Goal: Task Accomplishment & Management: Manage account settings

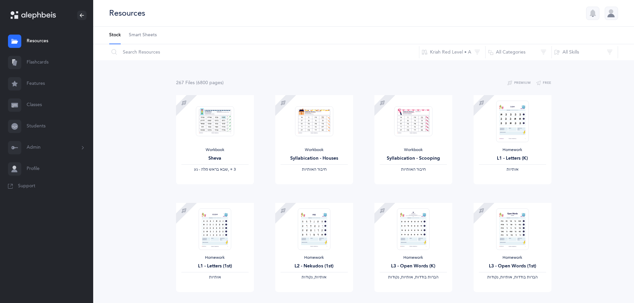
click at [49, 44] on link "Resources" at bounding box center [46, 41] width 93 height 21
click at [47, 43] on link "Resources" at bounding box center [46, 41] width 93 height 21
click at [451, 54] on button "Kriah Red Level • A" at bounding box center [452, 52] width 67 height 16
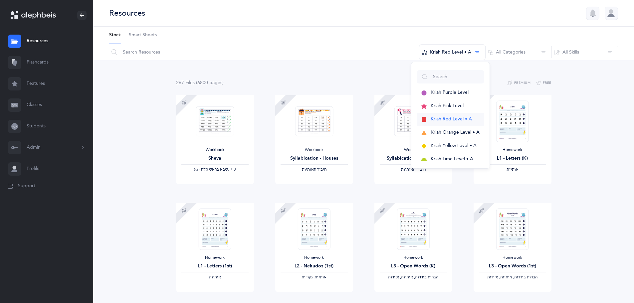
click at [453, 120] on span "Kriah Red Level • A" at bounding box center [451, 119] width 41 height 5
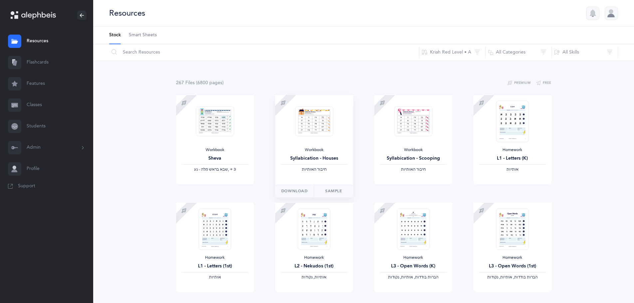
click at [318, 114] on img at bounding box center [314, 121] width 38 height 30
click at [330, 189] on link "Sample" at bounding box center [333, 190] width 39 height 13
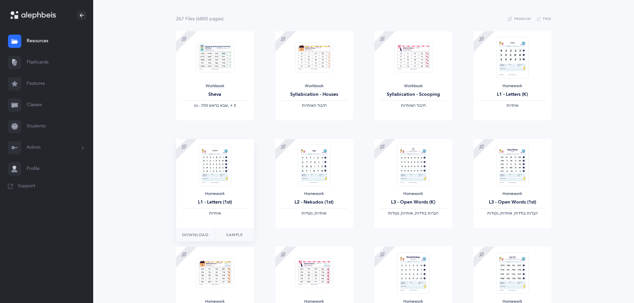
scroll to position [67, 0]
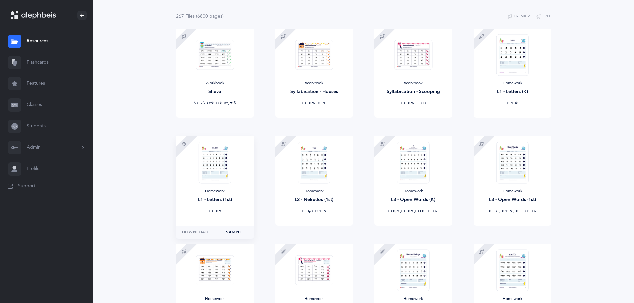
click at [244, 233] on link "Sample" at bounding box center [234, 232] width 39 height 13
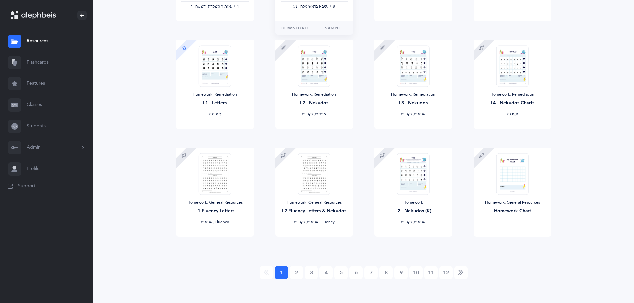
scroll to position [490, 0]
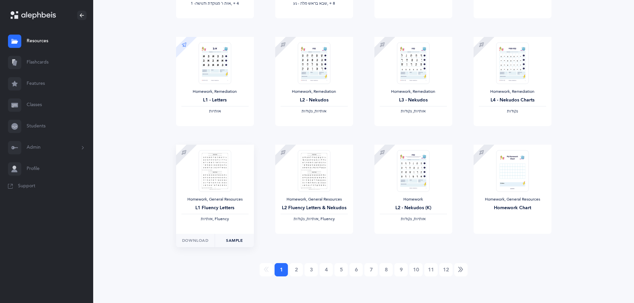
click at [242, 240] on link "Sample" at bounding box center [234, 240] width 39 height 13
click at [296, 268] on link "2" at bounding box center [296, 269] width 13 height 13
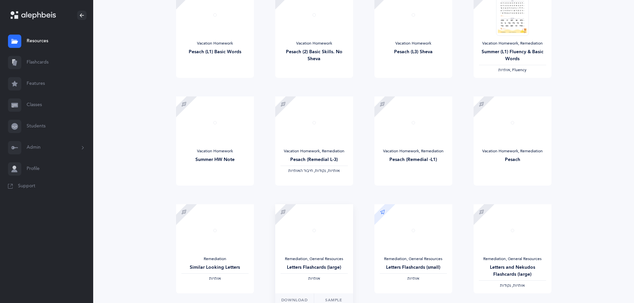
scroll to position [323, 0]
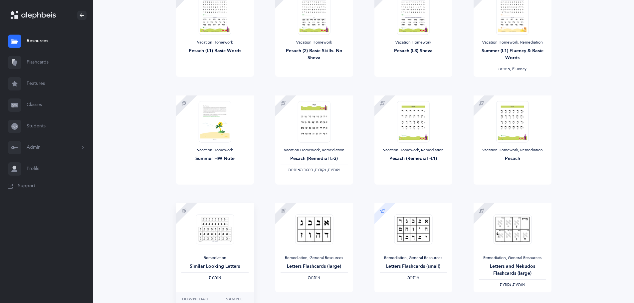
click at [212, 237] on img at bounding box center [215, 229] width 38 height 30
click at [235, 299] on link "Sample" at bounding box center [234, 299] width 39 height 13
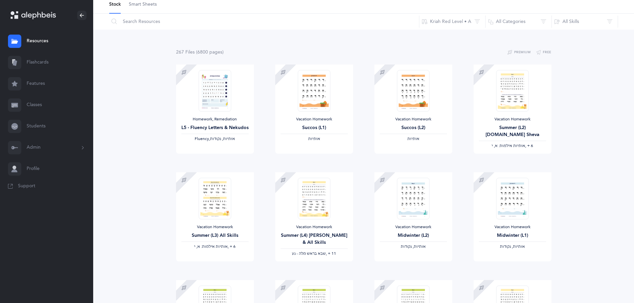
scroll to position [24, 0]
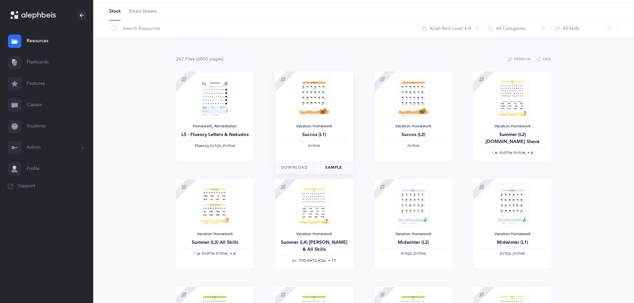
click at [329, 165] on link "Sample" at bounding box center [333, 167] width 39 height 13
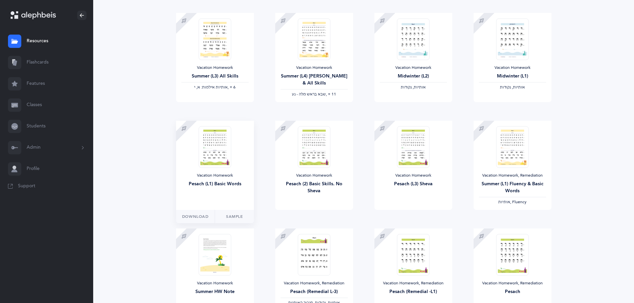
scroll to position [390, 0]
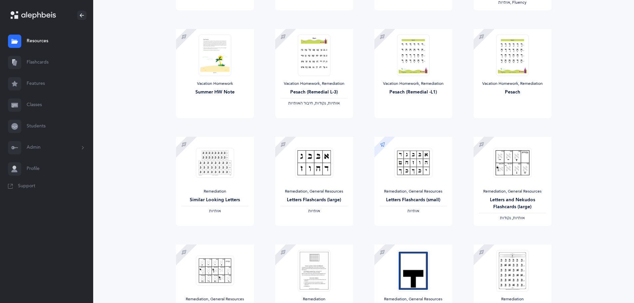
click at [55, 132] on link "Students" at bounding box center [46, 126] width 93 height 21
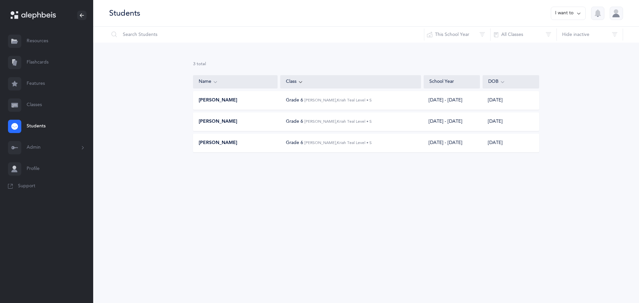
click at [51, 109] on link "Classes" at bounding box center [46, 105] width 93 height 21
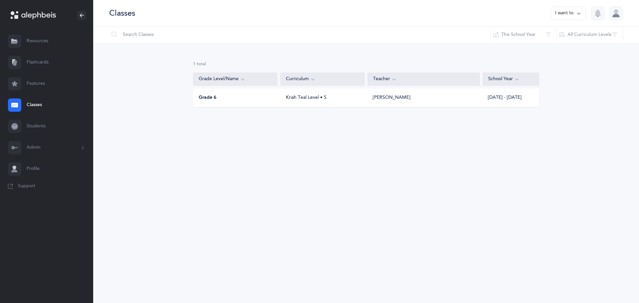
click at [252, 99] on div "Grade 6" at bounding box center [235, 98] width 85 height 7
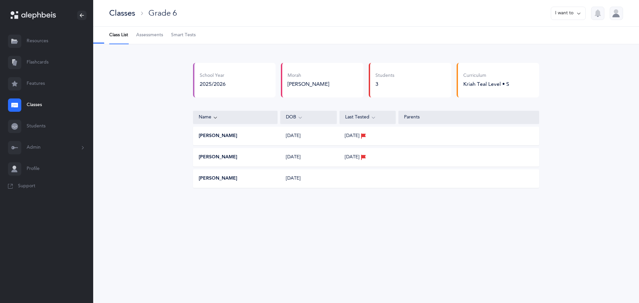
select select "1"
click at [157, 41] on link "Assessments" at bounding box center [149, 35] width 27 height 17
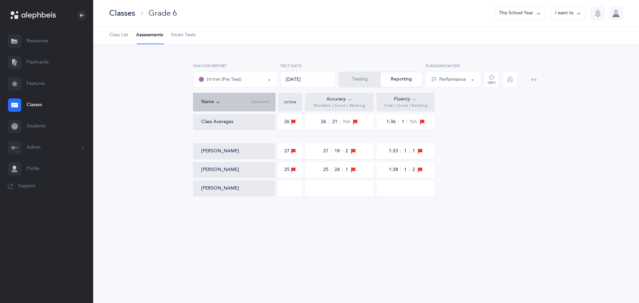
click at [563, 15] on button "I want to" at bounding box center [568, 13] width 35 height 13
click at [557, 58] on button "Print assessments" at bounding box center [557, 58] width 48 height 12
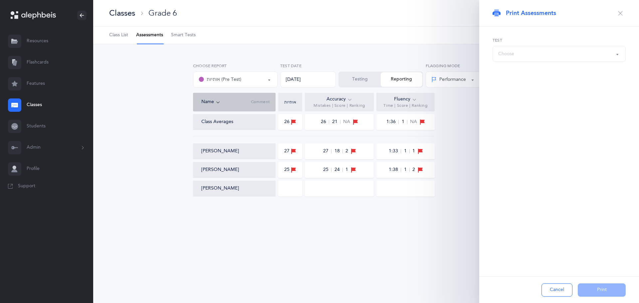
click at [556, 58] on div "Choose" at bounding box center [559, 53] width 122 height 11
click at [557, 55] on div "Choose" at bounding box center [559, 53] width 122 height 11
click at [553, 72] on link "אותיות (Pre Test)" at bounding box center [559, 73] width 122 height 13
click at [535, 55] on div "אותיות (Pre Test)" at bounding box center [559, 53] width 122 height 11
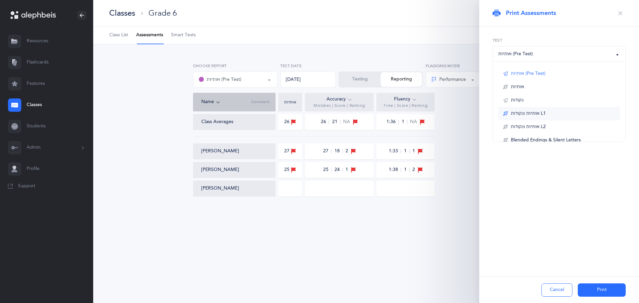
click at [548, 117] on link "אותיות ונקודות L1" at bounding box center [559, 113] width 122 height 13
select select "1"
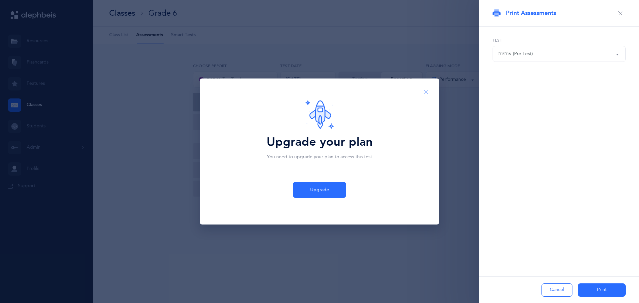
click at [429, 94] on button "Close" at bounding box center [426, 92] width 16 height 16
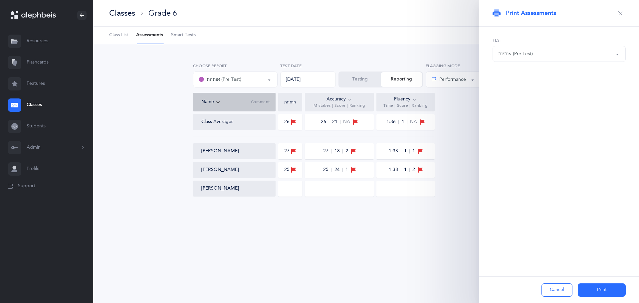
click at [52, 150] on button "Admin" at bounding box center [46, 147] width 93 height 21
click at [50, 168] on link "Staff" at bounding box center [60, 165] width 67 height 15
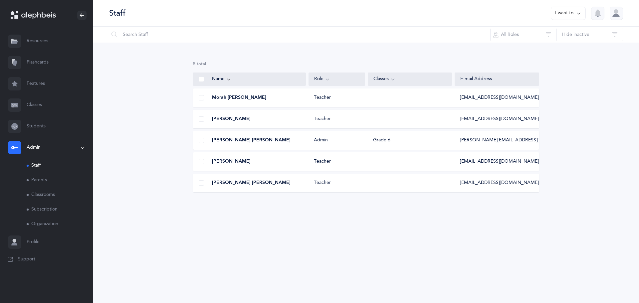
click at [202, 180] on div at bounding box center [201, 182] width 16 height 13
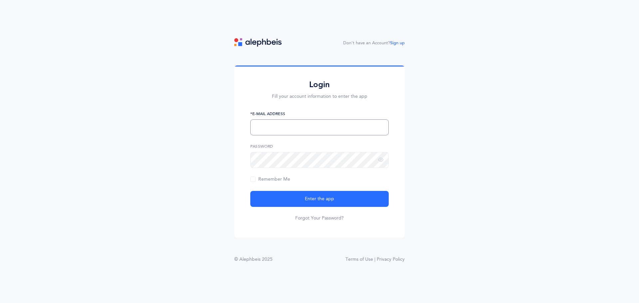
click at [285, 135] on input "text" at bounding box center [319, 128] width 138 height 16
type input "[PERSON_NAME][EMAIL_ADDRESS][DOMAIN_NAME]"
click at [250, 191] on button "Enter the app" at bounding box center [319, 199] width 138 height 16
click at [292, 130] on input "text" at bounding box center [319, 128] width 138 height 16
type input "[PERSON_NAME][EMAIL_ADDRESS][DOMAIN_NAME]"
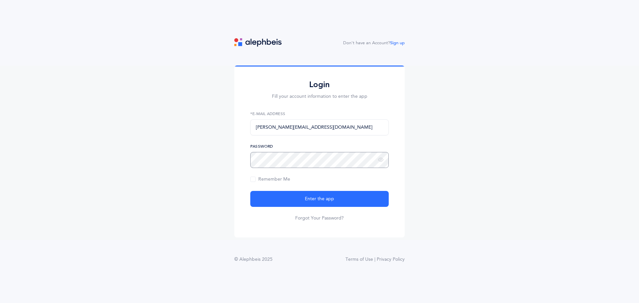
click at [250, 191] on button "Enter the app" at bounding box center [319, 199] width 138 height 16
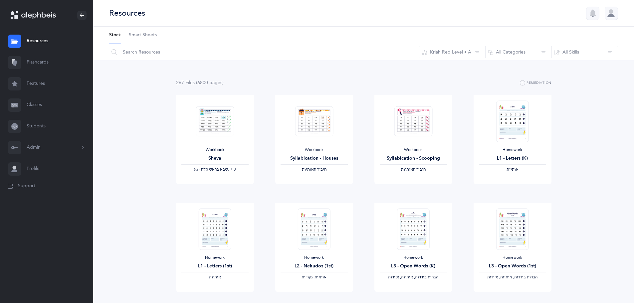
click at [47, 147] on button "Admin" at bounding box center [46, 147] width 93 height 21
click at [45, 171] on link "Staff" at bounding box center [60, 165] width 67 height 15
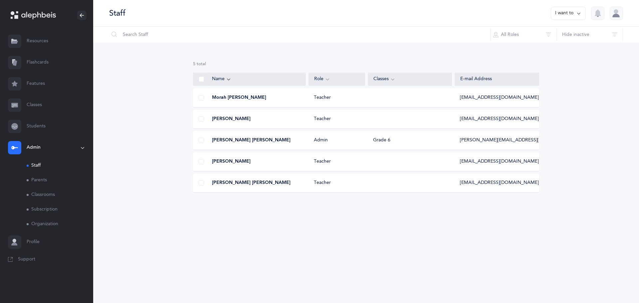
click at [199, 181] on span at bounding box center [201, 182] width 5 height 5
click at [0, 0] on input "checkbox" at bounding box center [0, 0] width 0 height 0
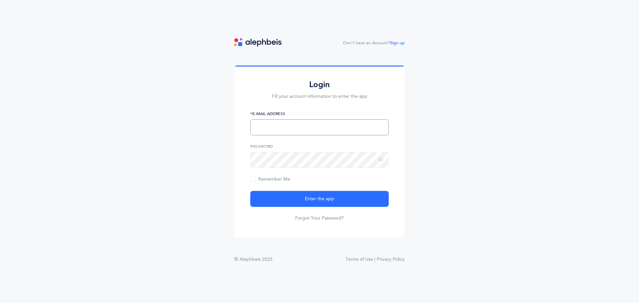
click at [269, 128] on input "text" at bounding box center [319, 128] width 138 height 16
